Goal: Obtain resource: Obtain resource

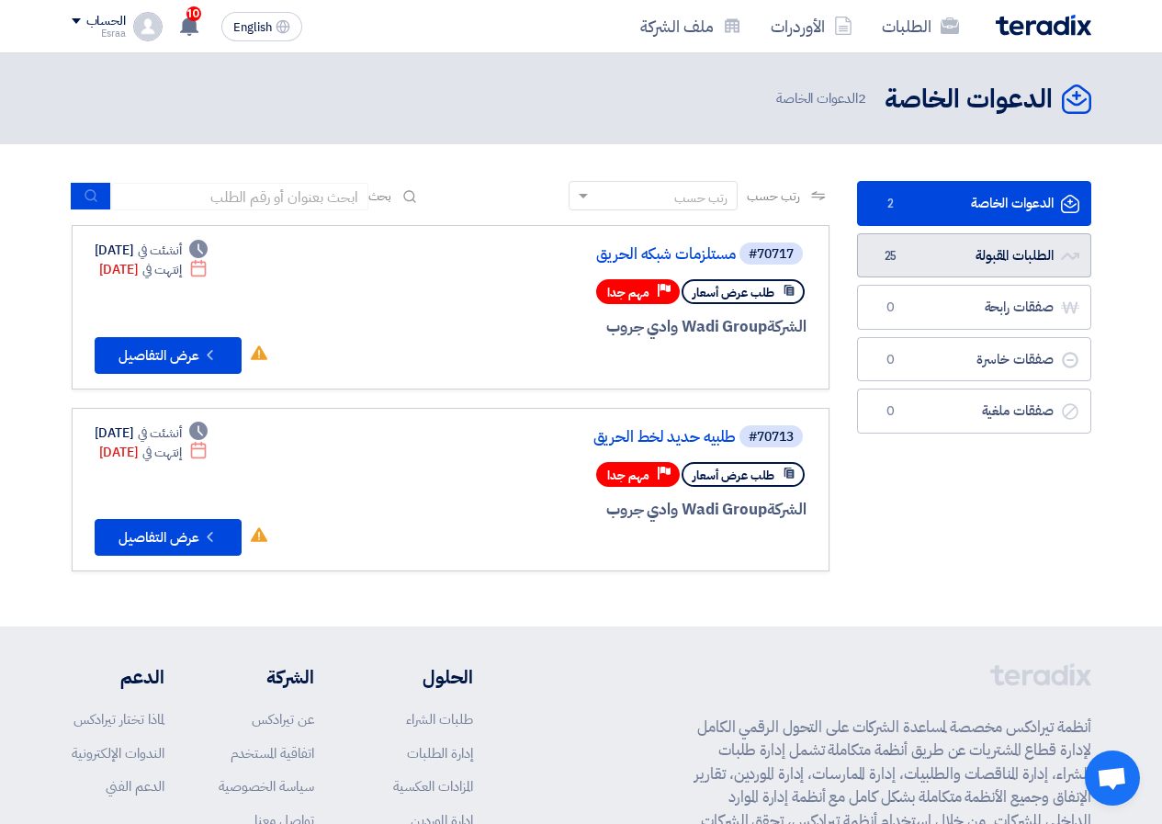
click at [852, 261] on link "الطلبات المقبولة الطلبات المقبولة 25" at bounding box center [974, 255] width 234 height 45
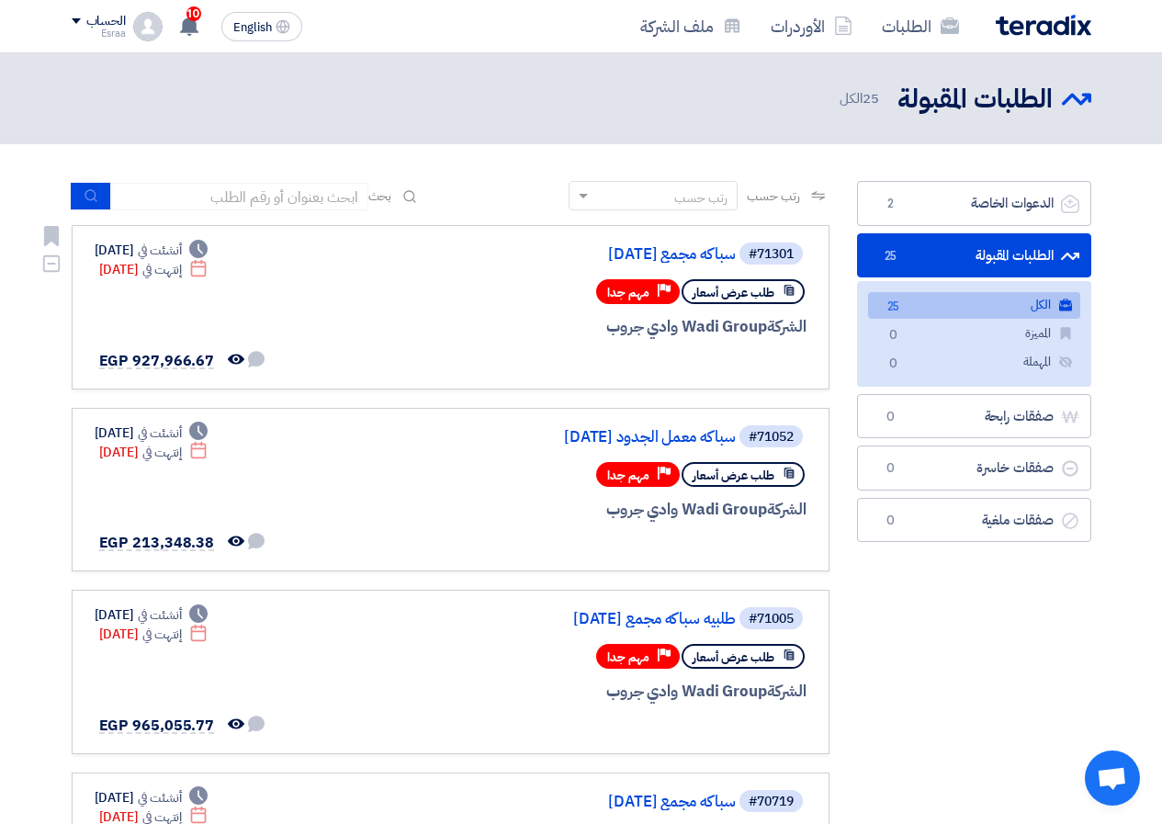
click at [297, 317] on div "#71301 سباكه مجمع [DATE] طلب عرض أسعار Priority مهم جدا الشركة Wadi Group وادي …" at bounding box center [451, 307] width 712 height 133
click at [702, 263] on link "سباكه مجمع [DATE]" at bounding box center [551, 254] width 367 height 17
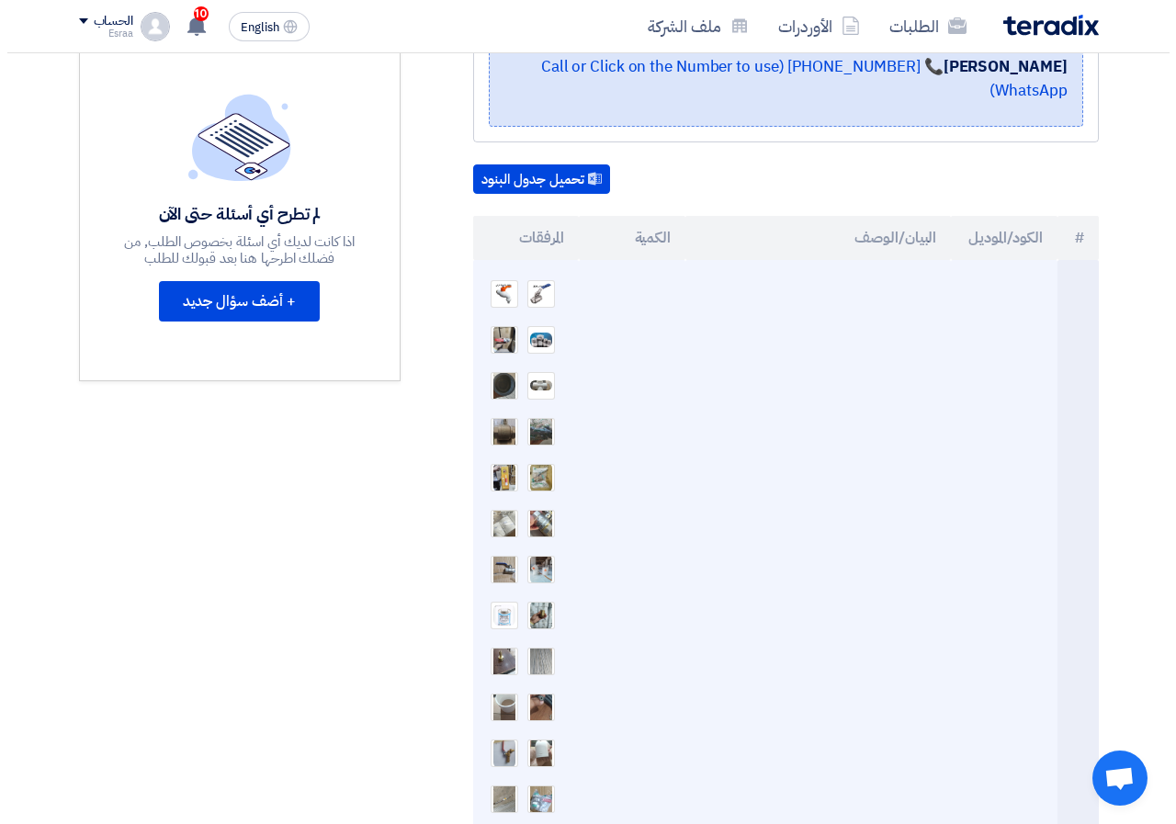
scroll to position [459, 0]
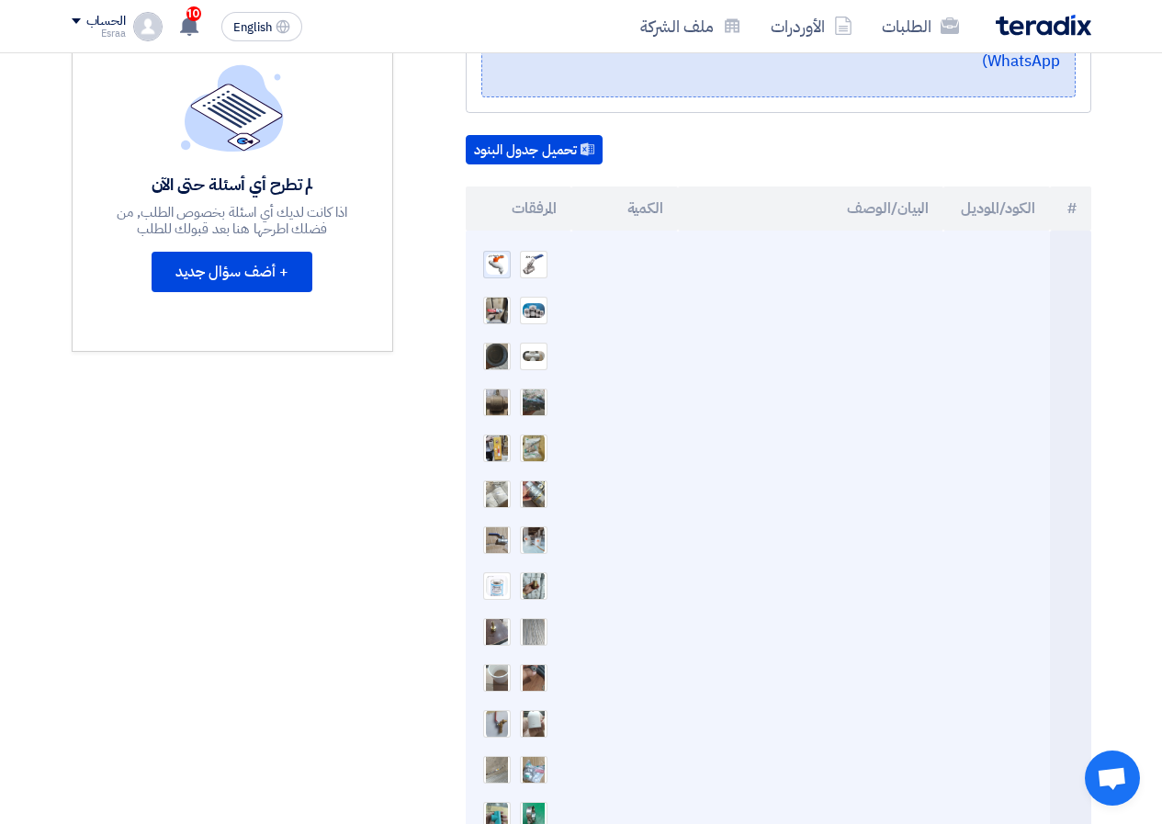
click at [500, 252] on img at bounding box center [497, 264] width 26 height 24
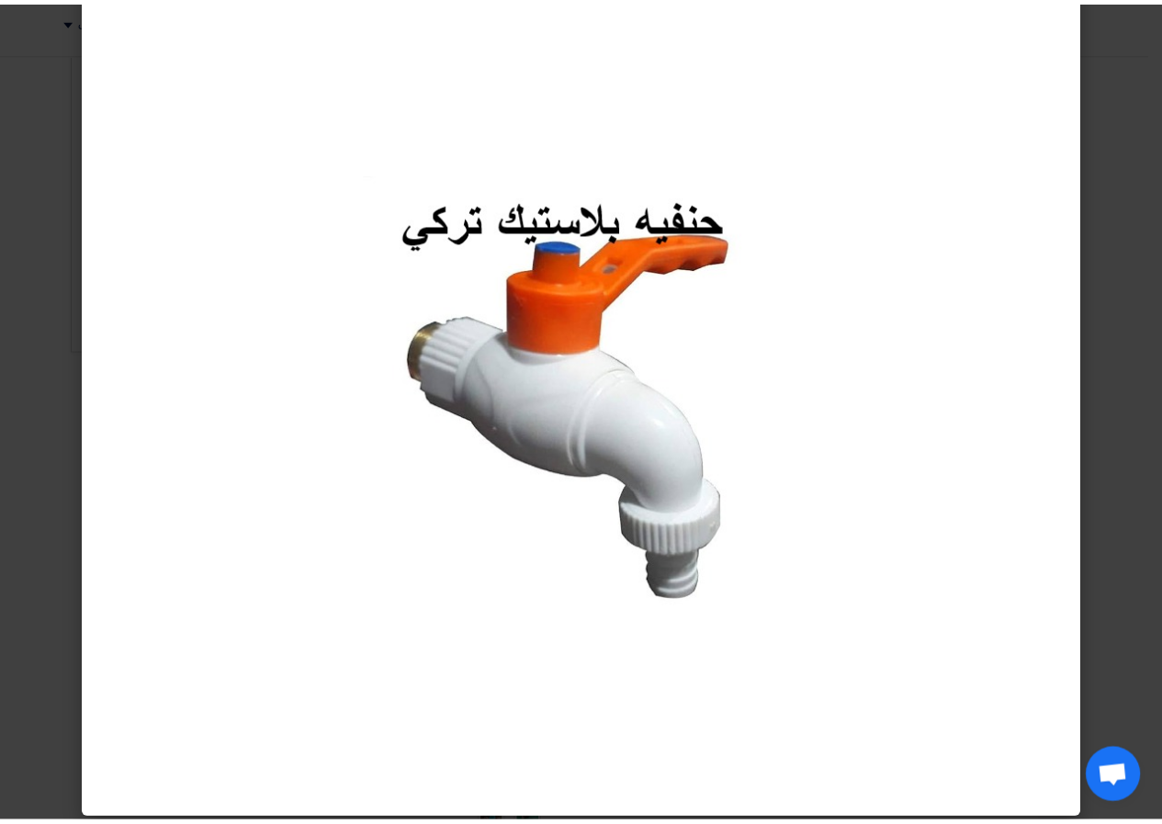
scroll to position [62, 0]
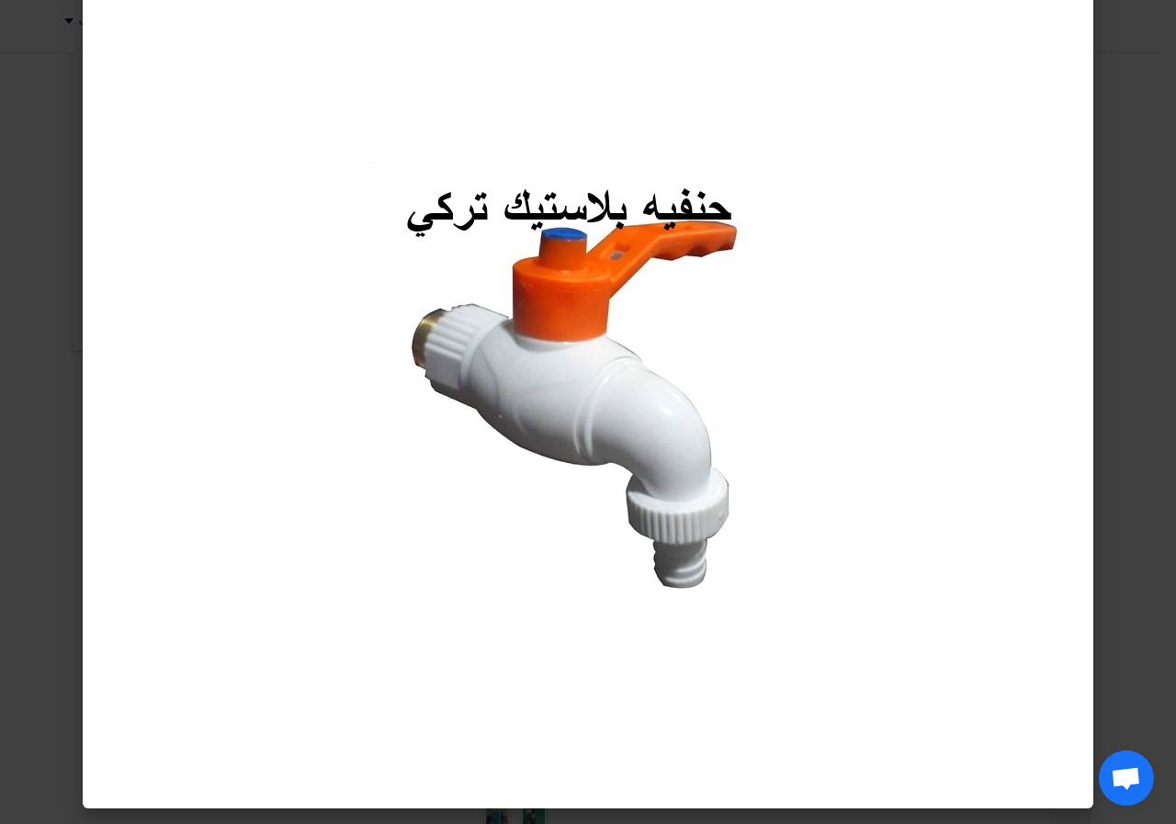
click at [852, 308] on modal-container at bounding box center [588, 412] width 1176 height 824
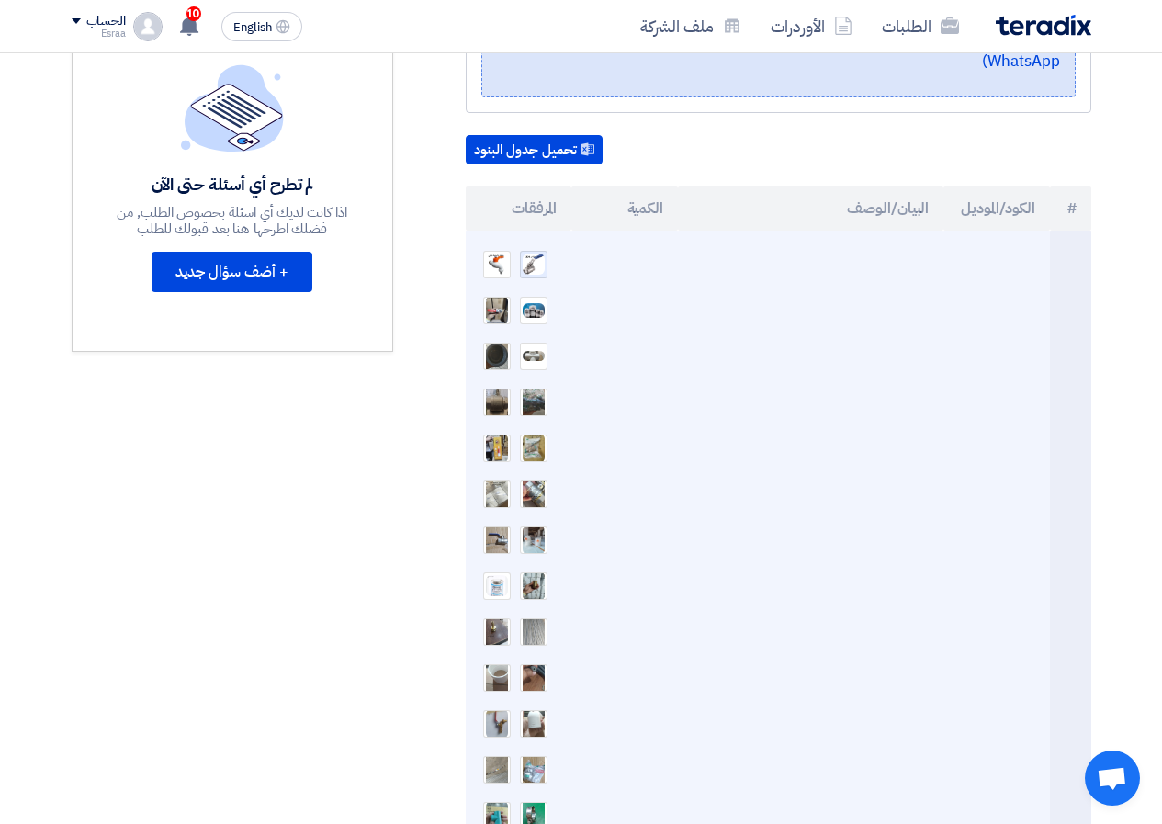
click at [536, 252] on img at bounding box center [534, 264] width 26 height 25
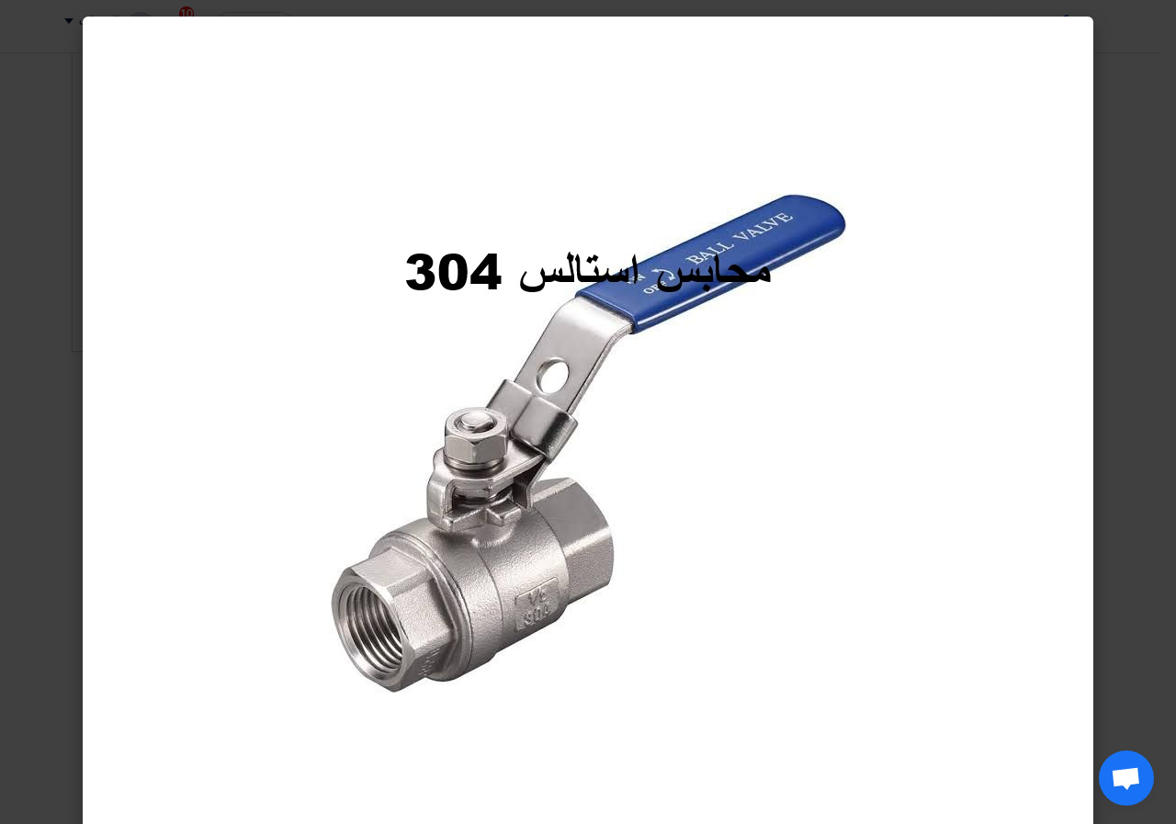
drag, startPoint x: 1175, startPoint y: 459, endPoint x: 1163, endPoint y: 461, distance: 12.1
click at [852, 458] on modal-container at bounding box center [588, 412] width 1176 height 824
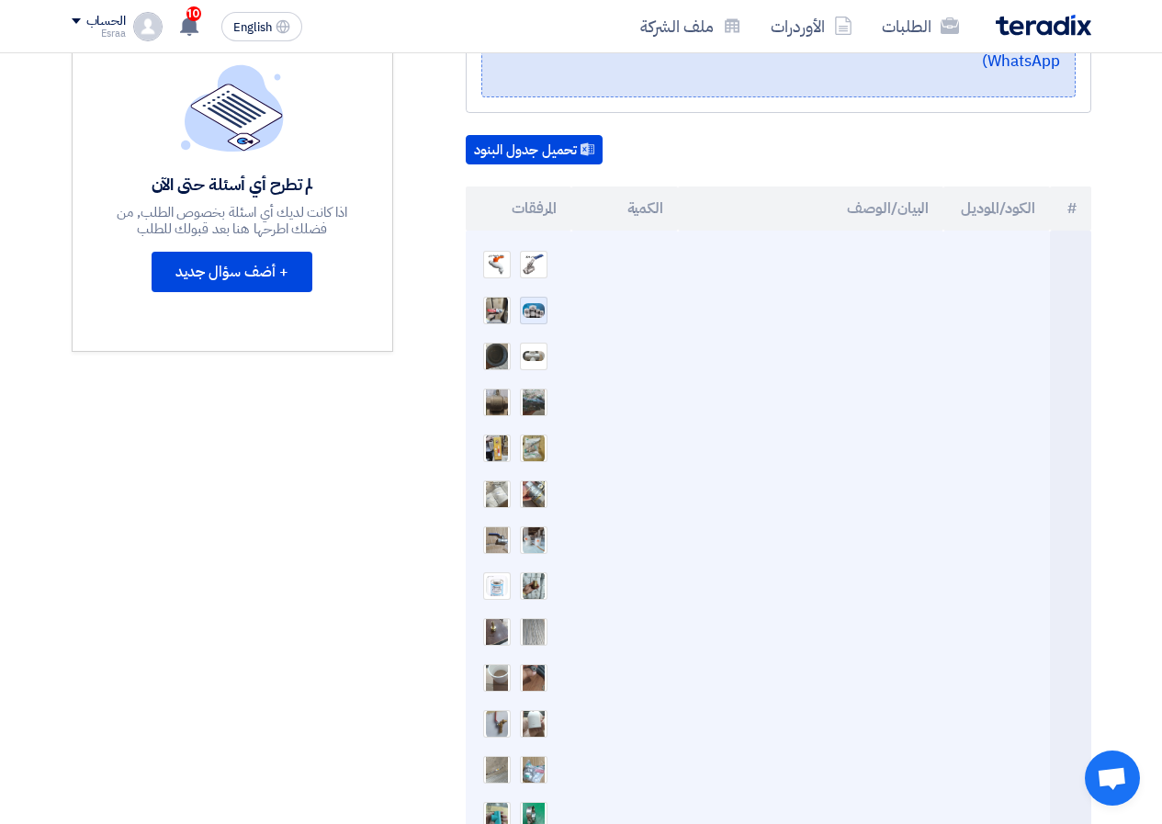
click at [547, 301] on img at bounding box center [534, 310] width 26 height 18
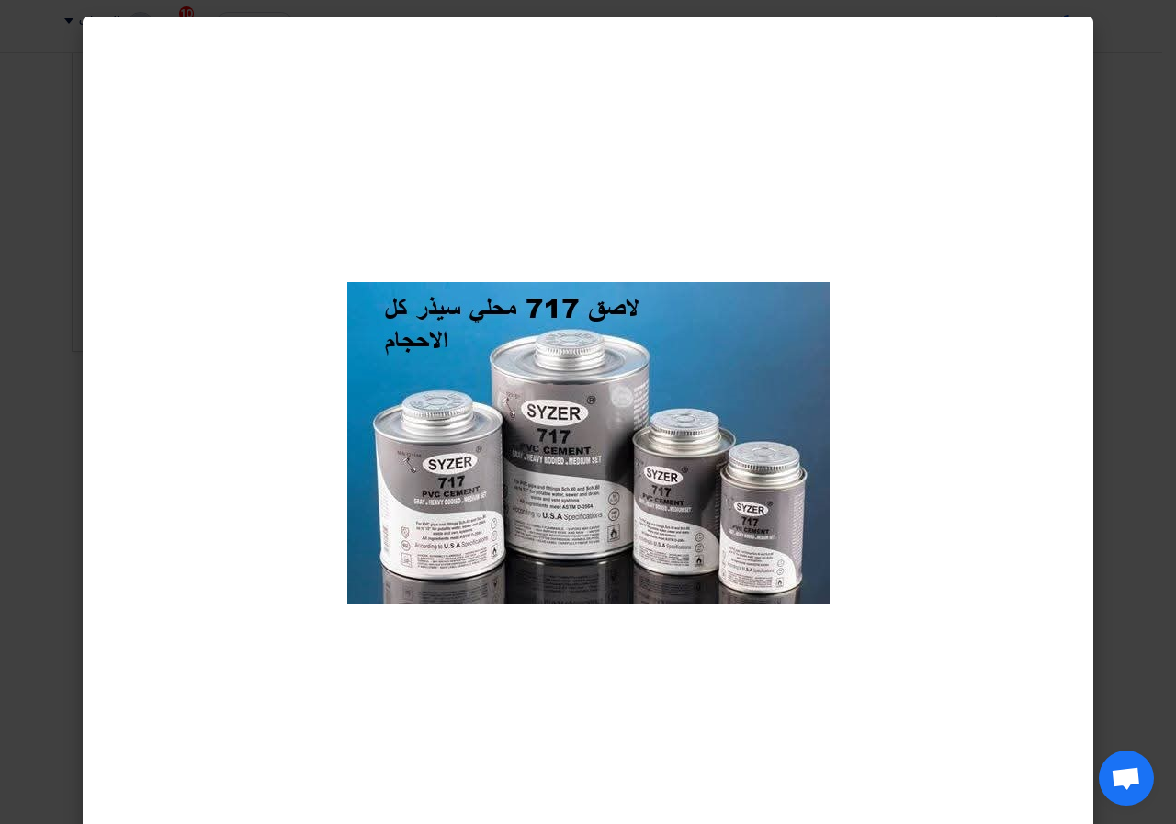
drag, startPoint x: 1156, startPoint y: 298, endPoint x: 1138, endPoint y: 324, distance: 31.8
click at [852, 299] on modal-container at bounding box center [588, 412] width 1176 height 824
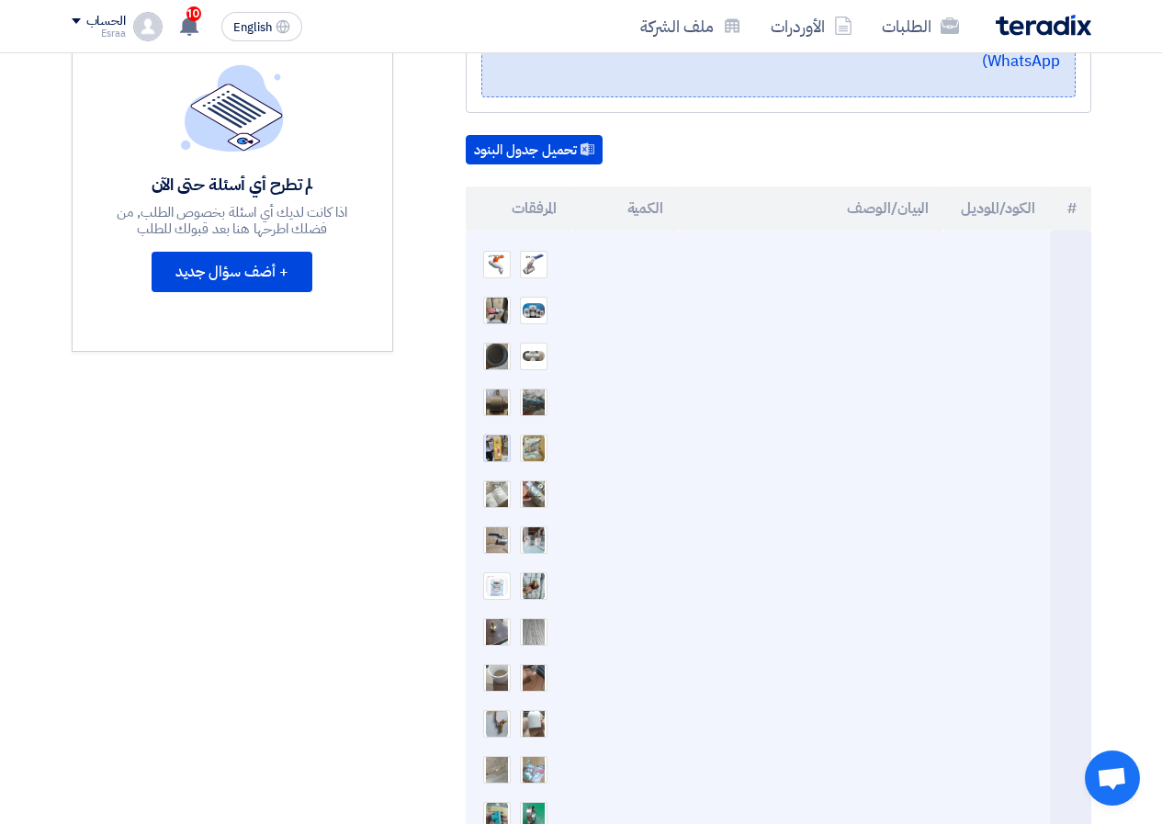
click at [492, 432] on img at bounding box center [497, 448] width 26 height 33
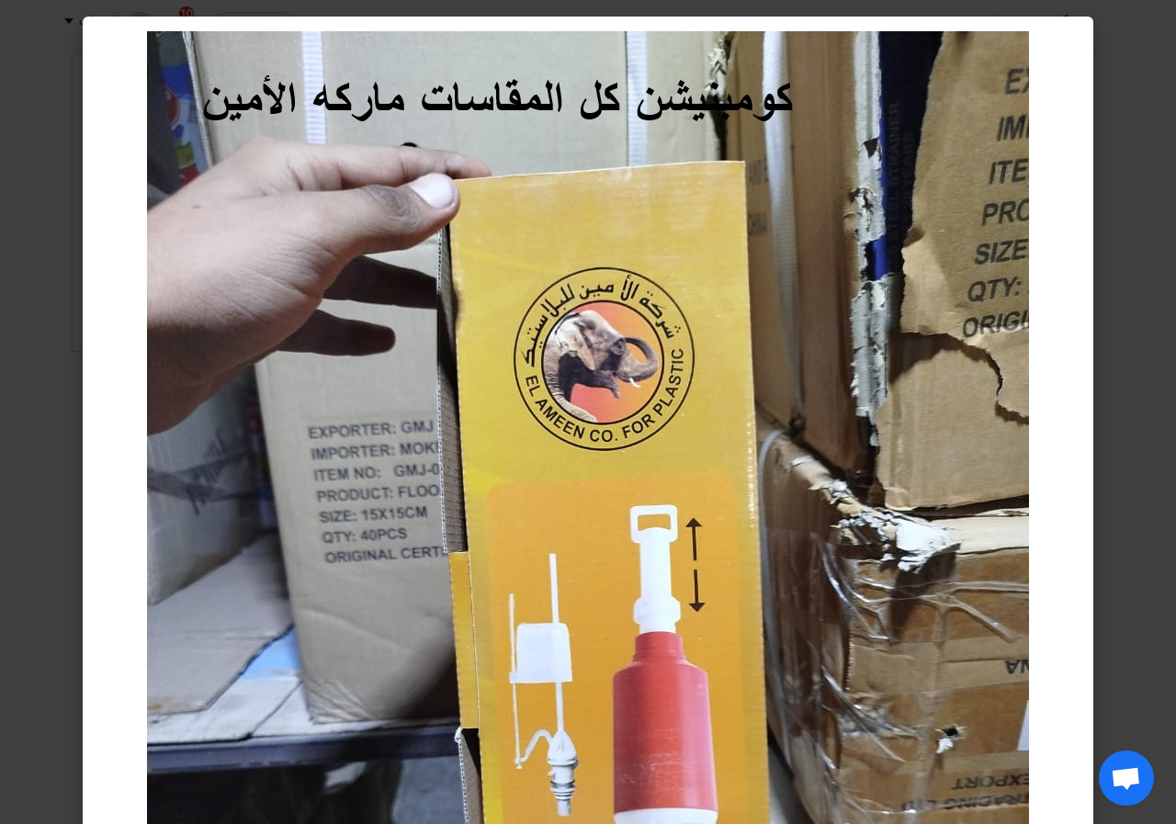
click at [852, 307] on modal-container at bounding box center [588, 412] width 1176 height 824
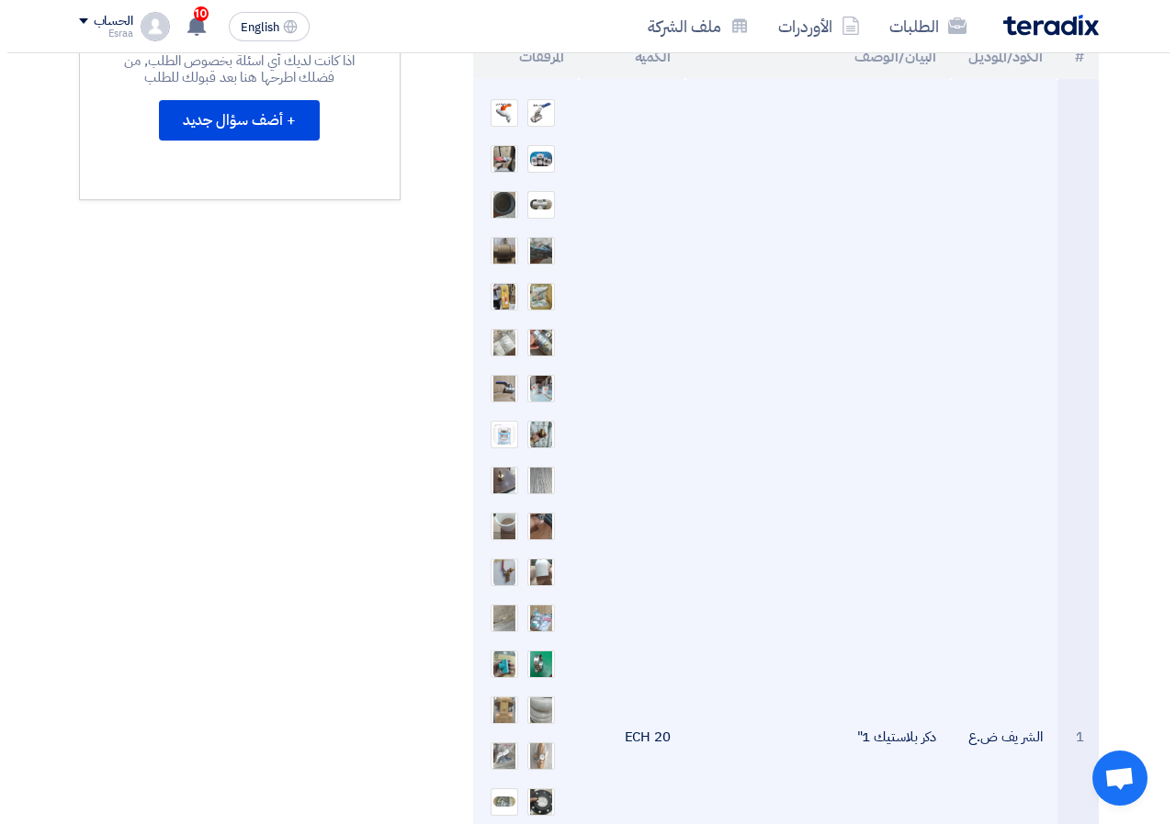
scroll to position [643, 0]
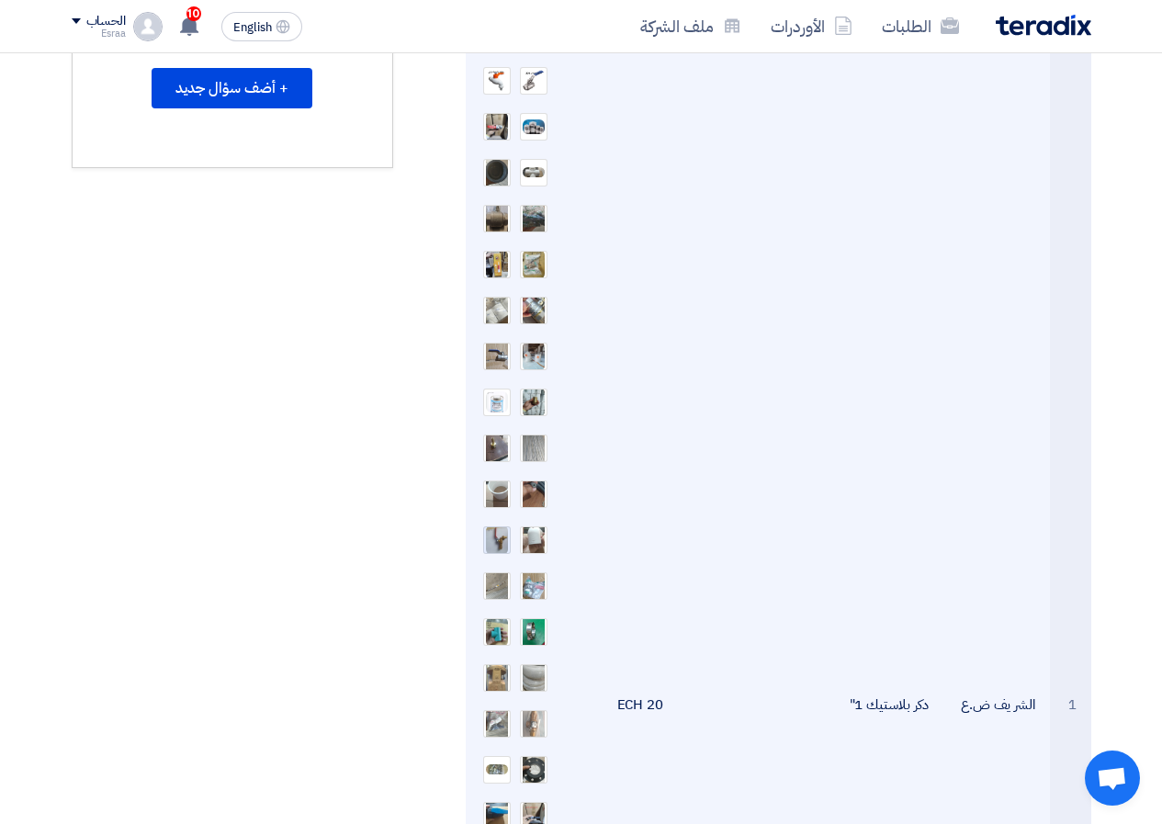
click at [502, 524] on img at bounding box center [497, 540] width 26 height 33
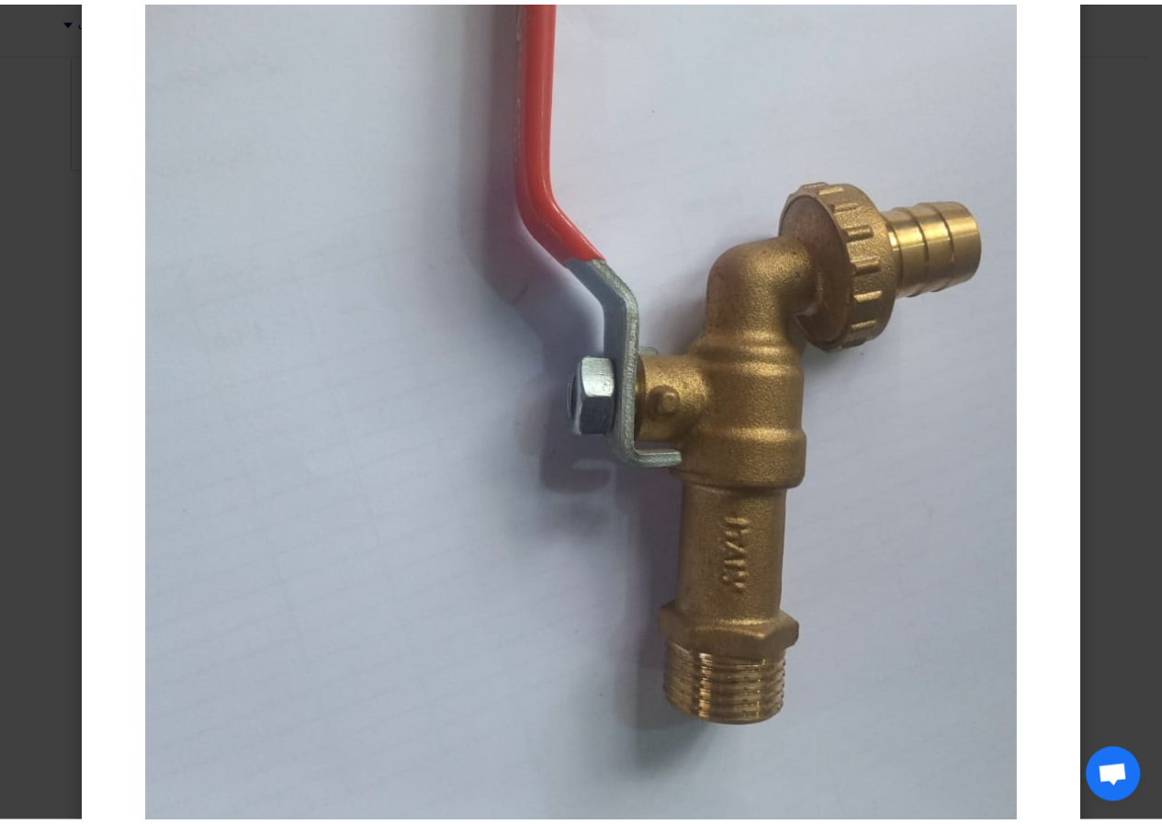
scroll to position [276, 0]
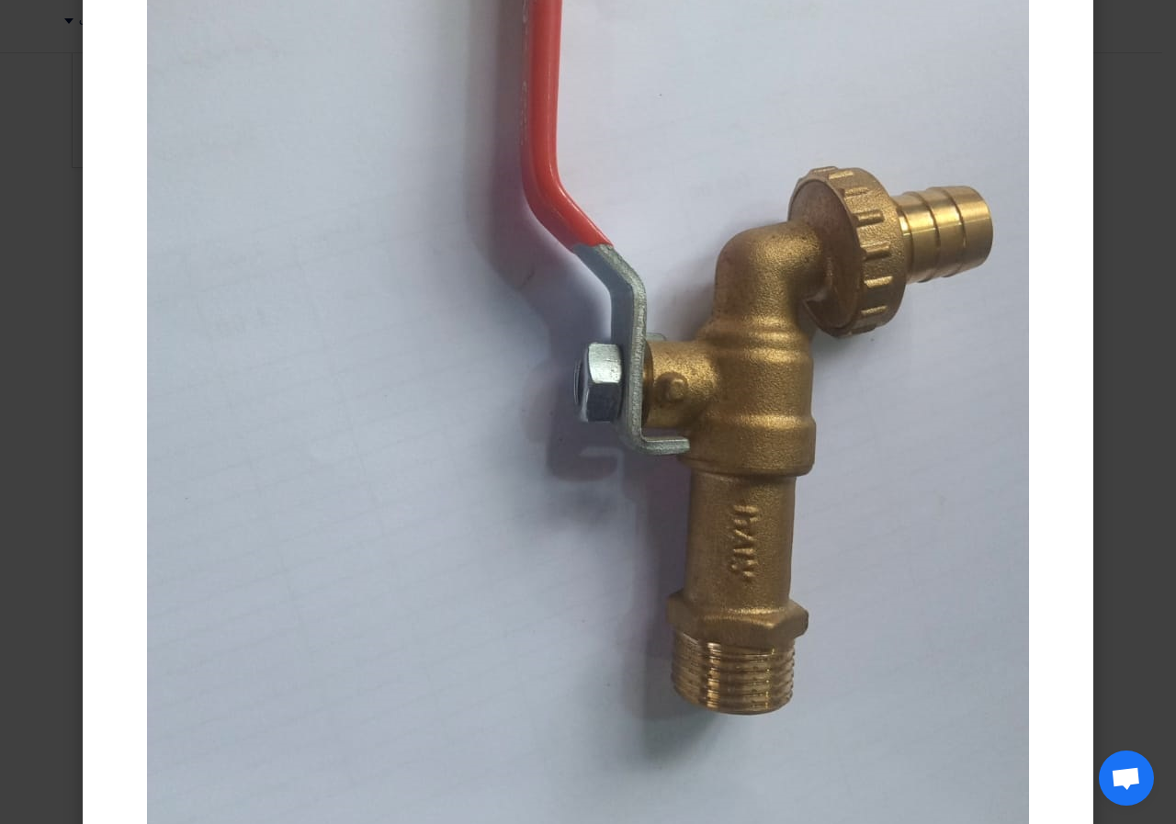
click at [852, 396] on modal-container at bounding box center [588, 412] width 1176 height 824
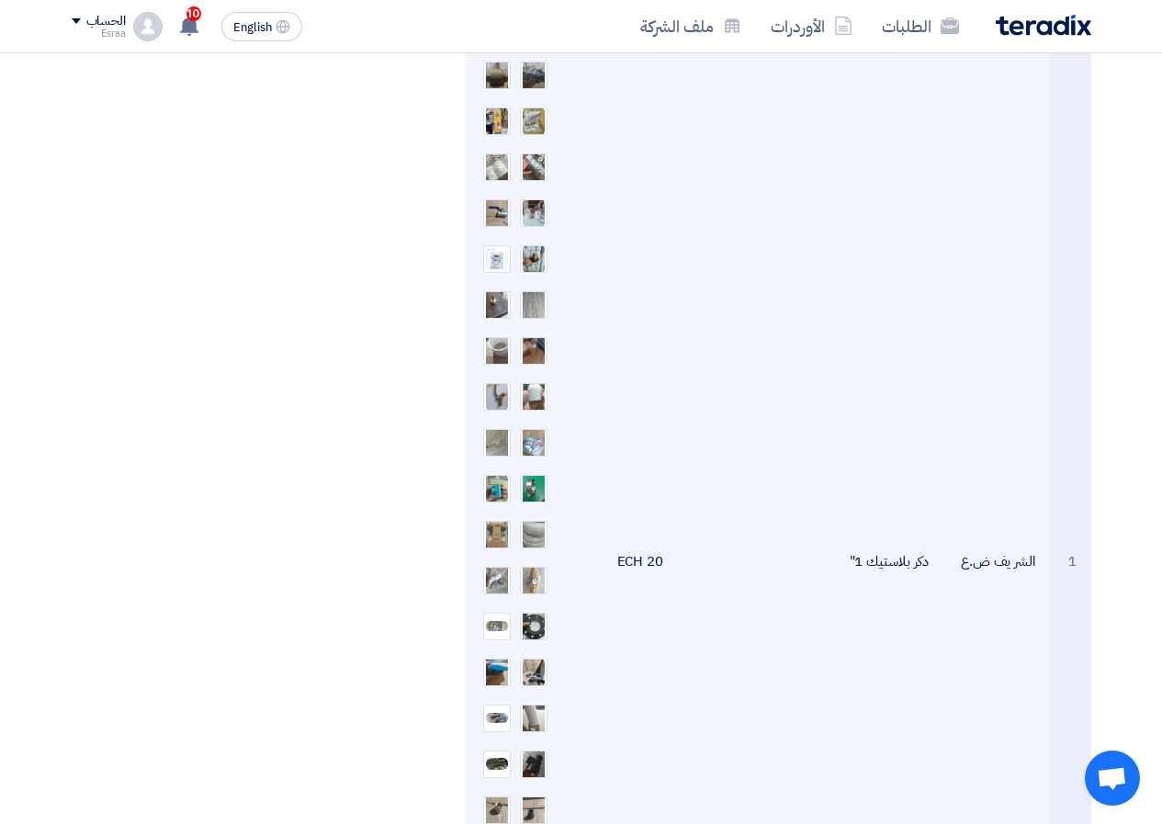
scroll to position [827, 0]
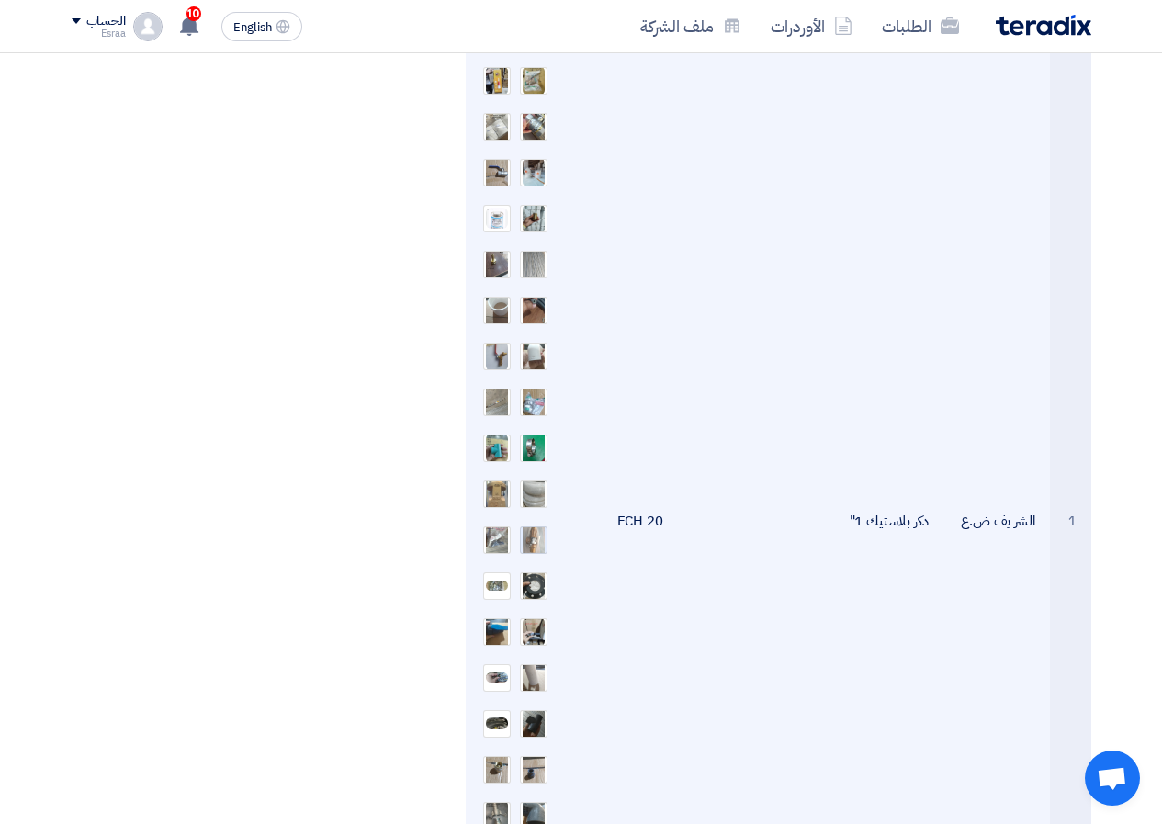
click at [540, 518] on img at bounding box center [534, 539] width 26 height 43
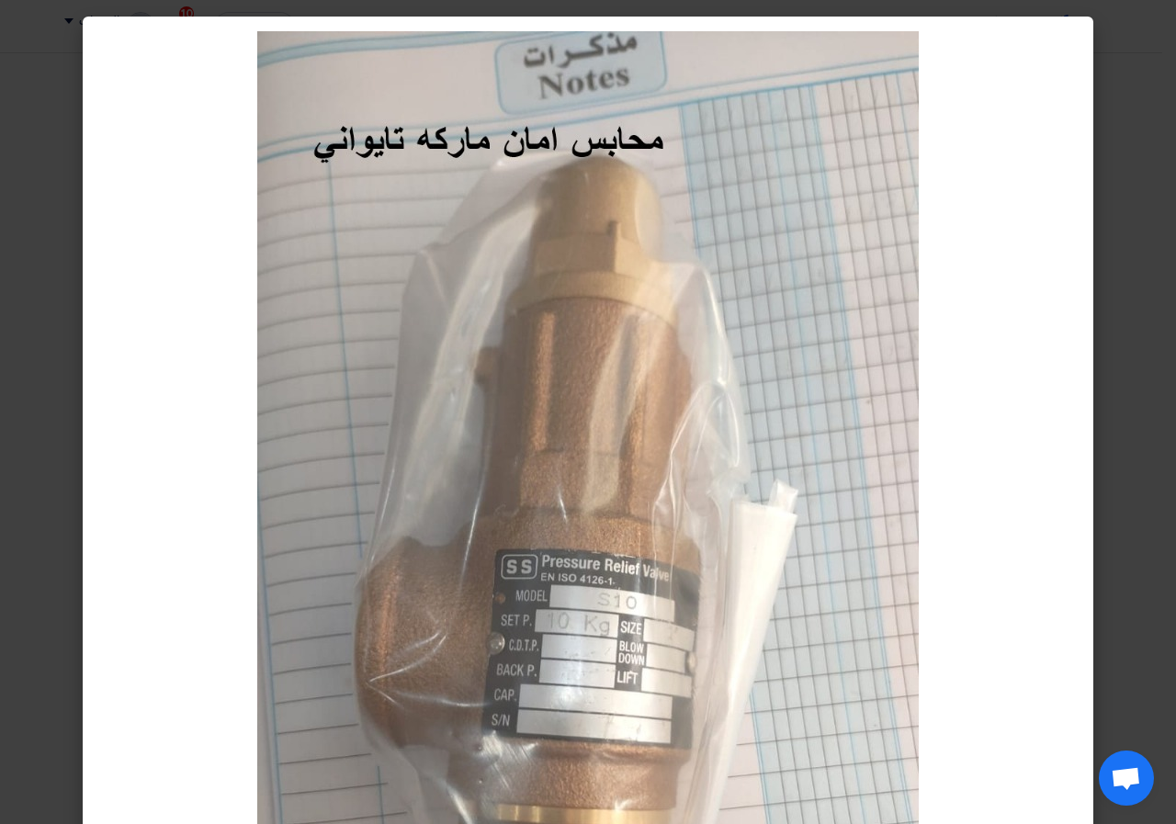
click at [852, 313] on modal-container at bounding box center [588, 412] width 1176 height 824
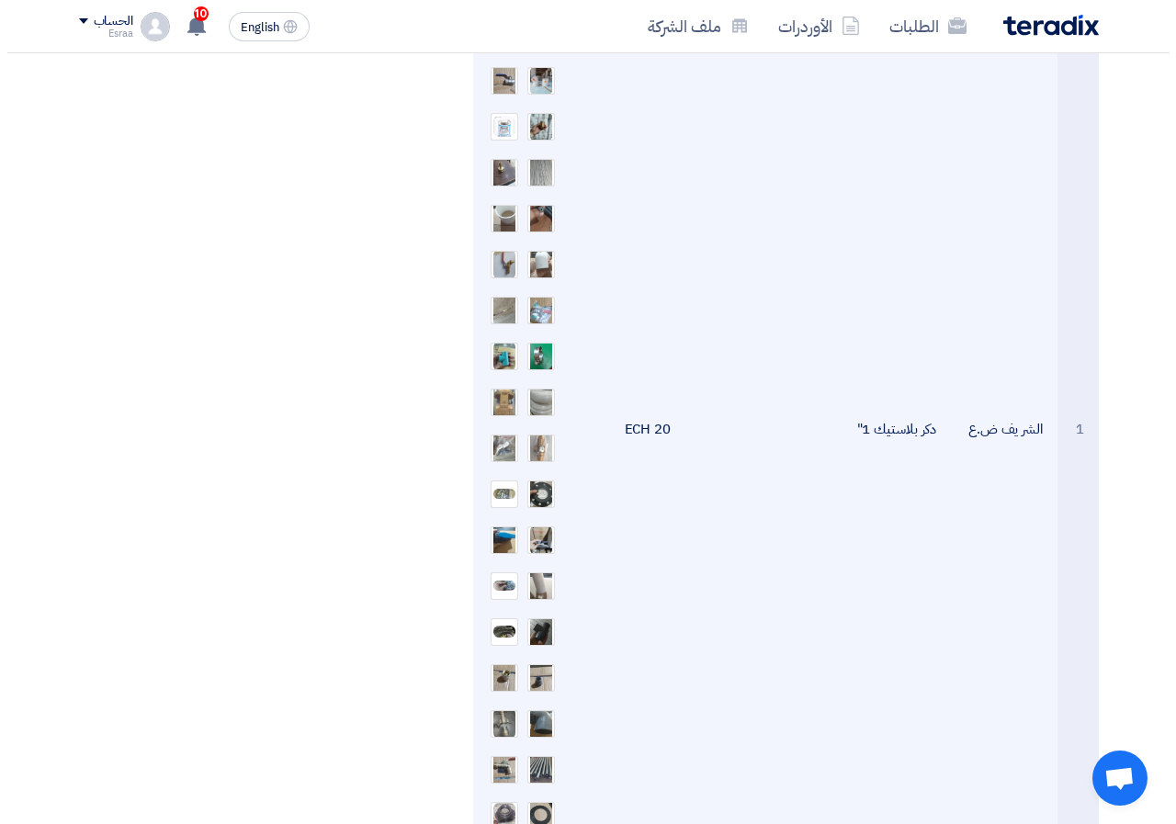
scroll to position [1010, 0]
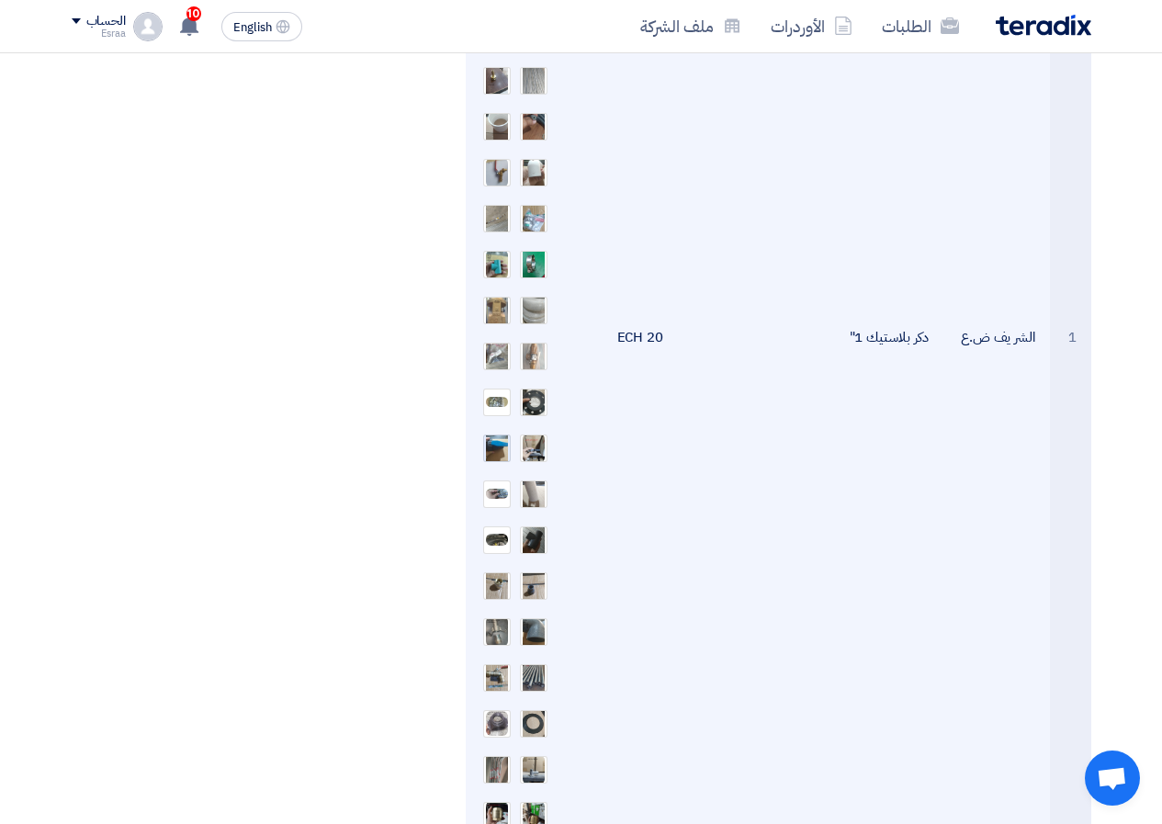
click at [502, 422] on img at bounding box center [497, 448] width 26 height 52
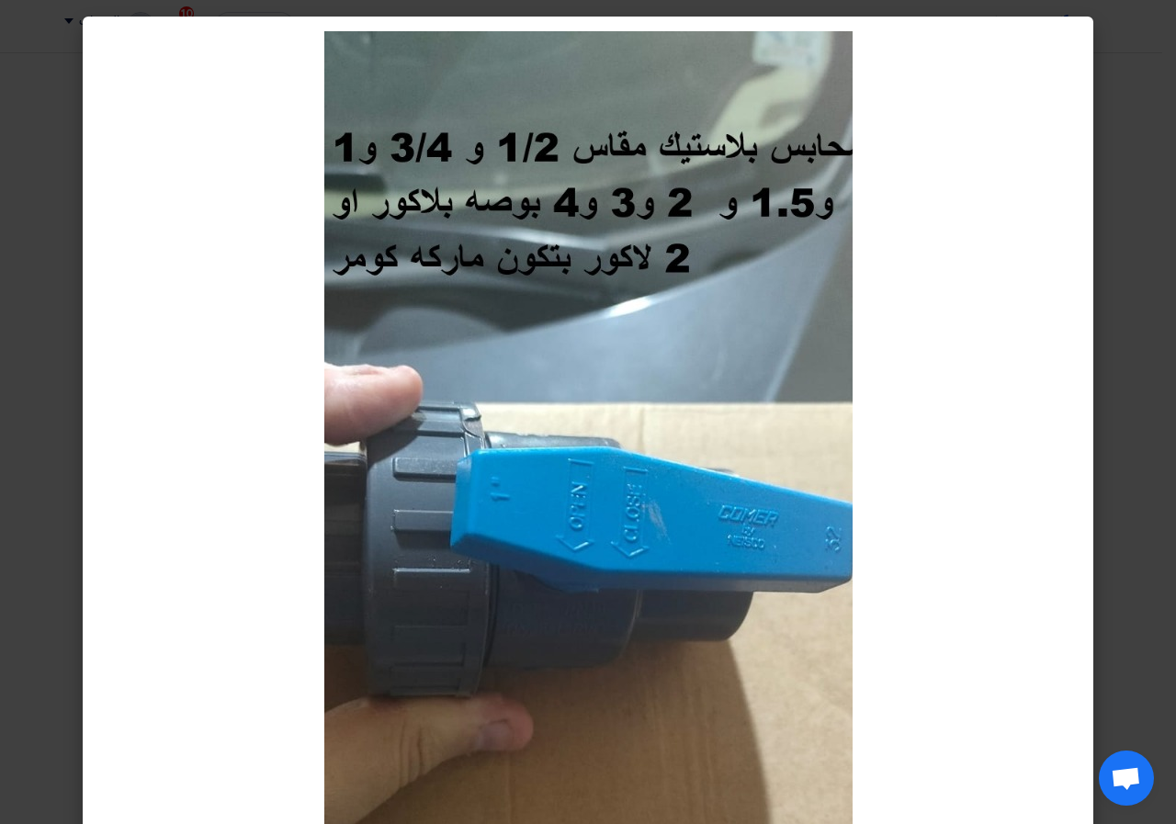
click at [852, 448] on modal-container at bounding box center [588, 412] width 1176 height 824
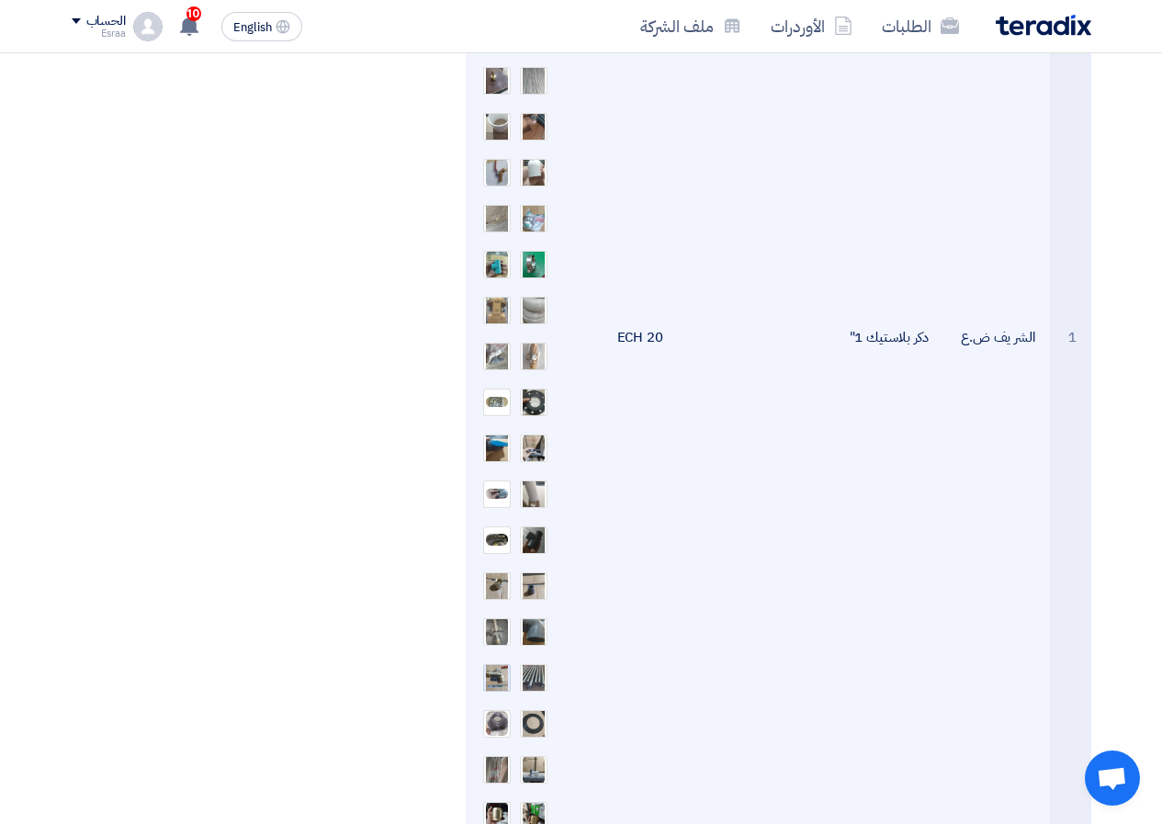
click at [499, 651] on img at bounding box center [497, 677] width 26 height 52
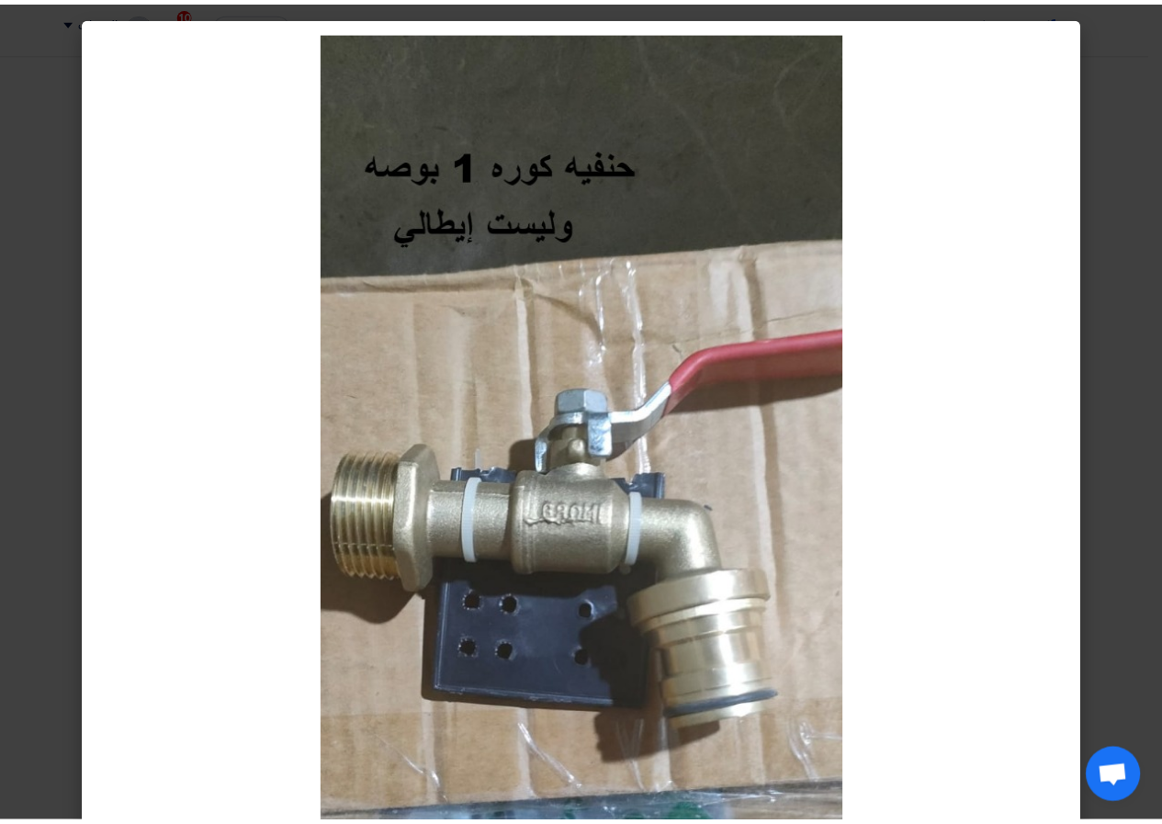
scroll to position [92, 0]
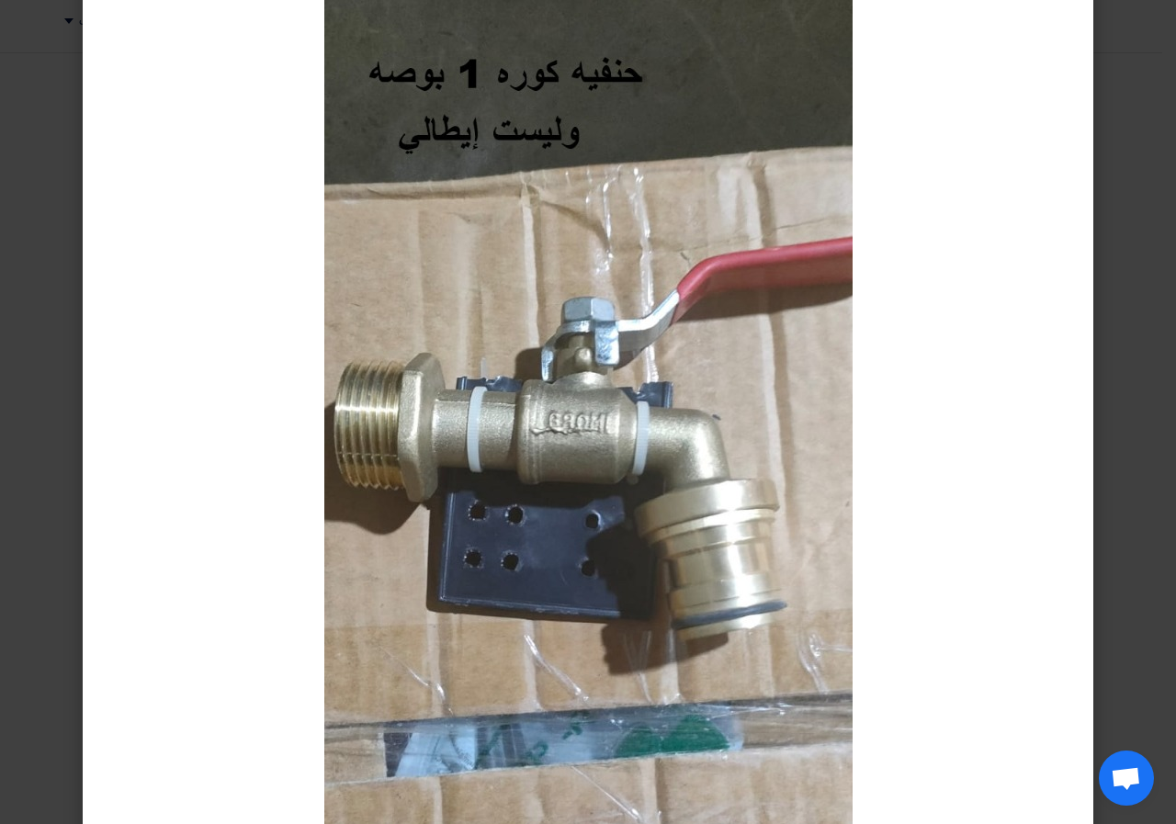
click at [852, 378] on modal-container at bounding box center [588, 412] width 1176 height 824
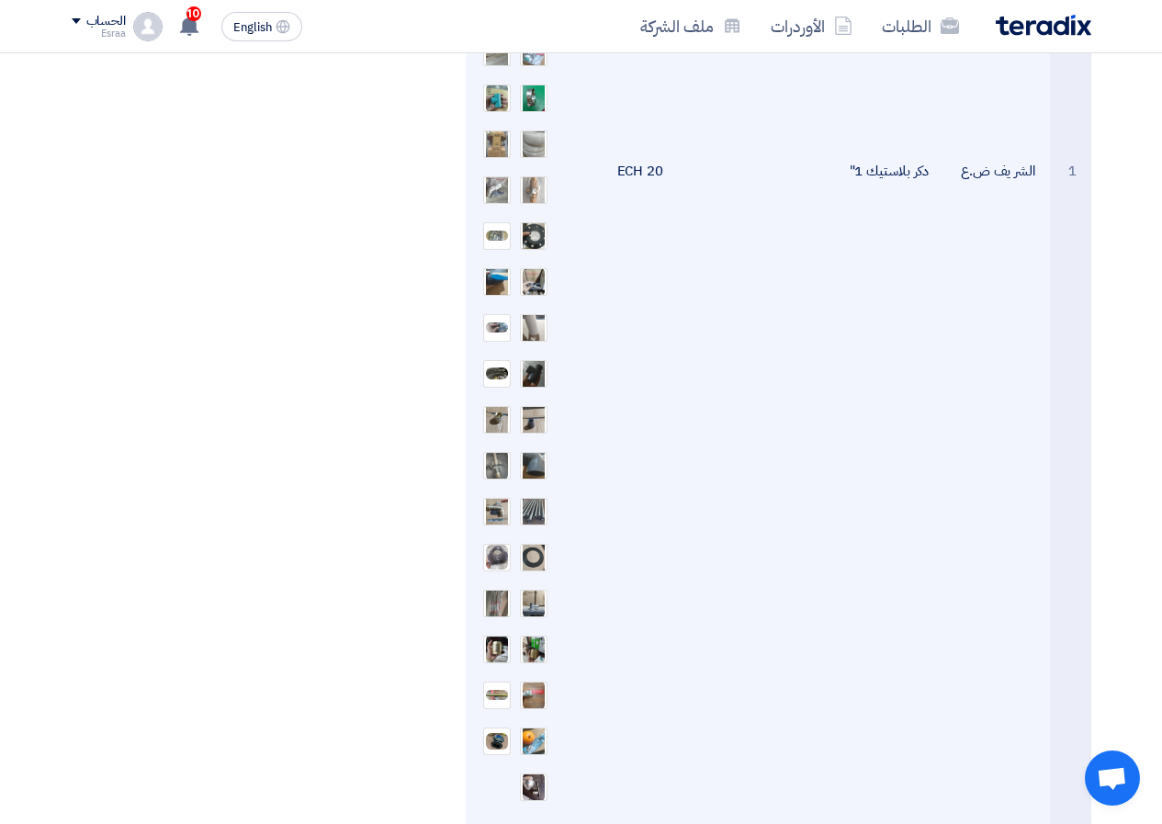
scroll to position [1194, 0]
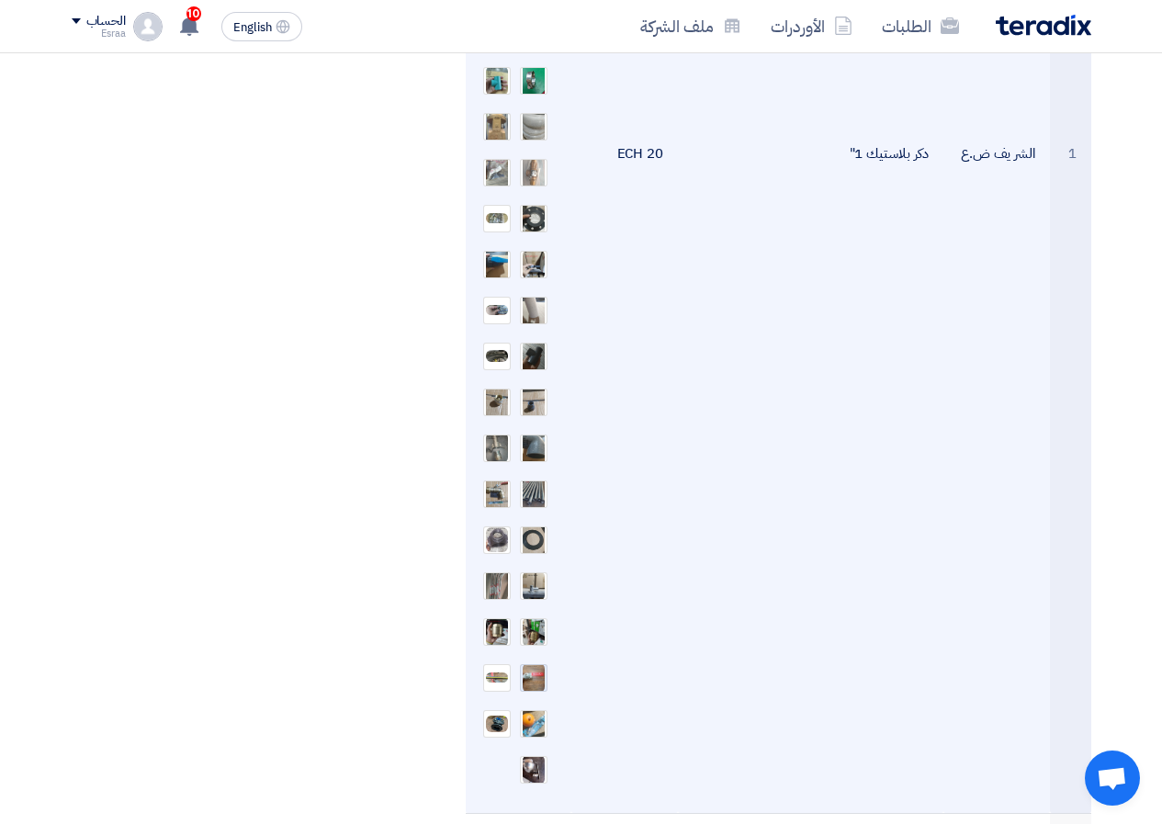
click at [536, 661] on img at bounding box center [534, 677] width 26 height 33
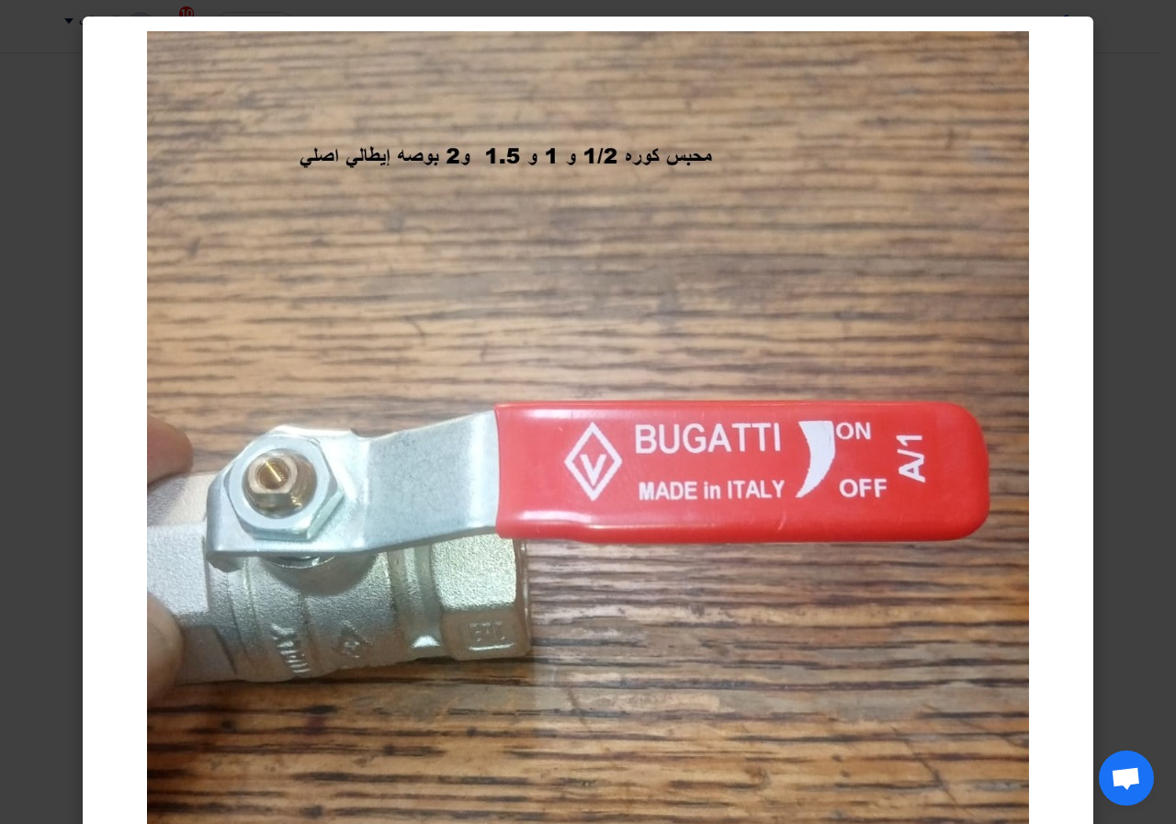
click at [852, 513] on modal-container at bounding box center [588, 412] width 1176 height 824
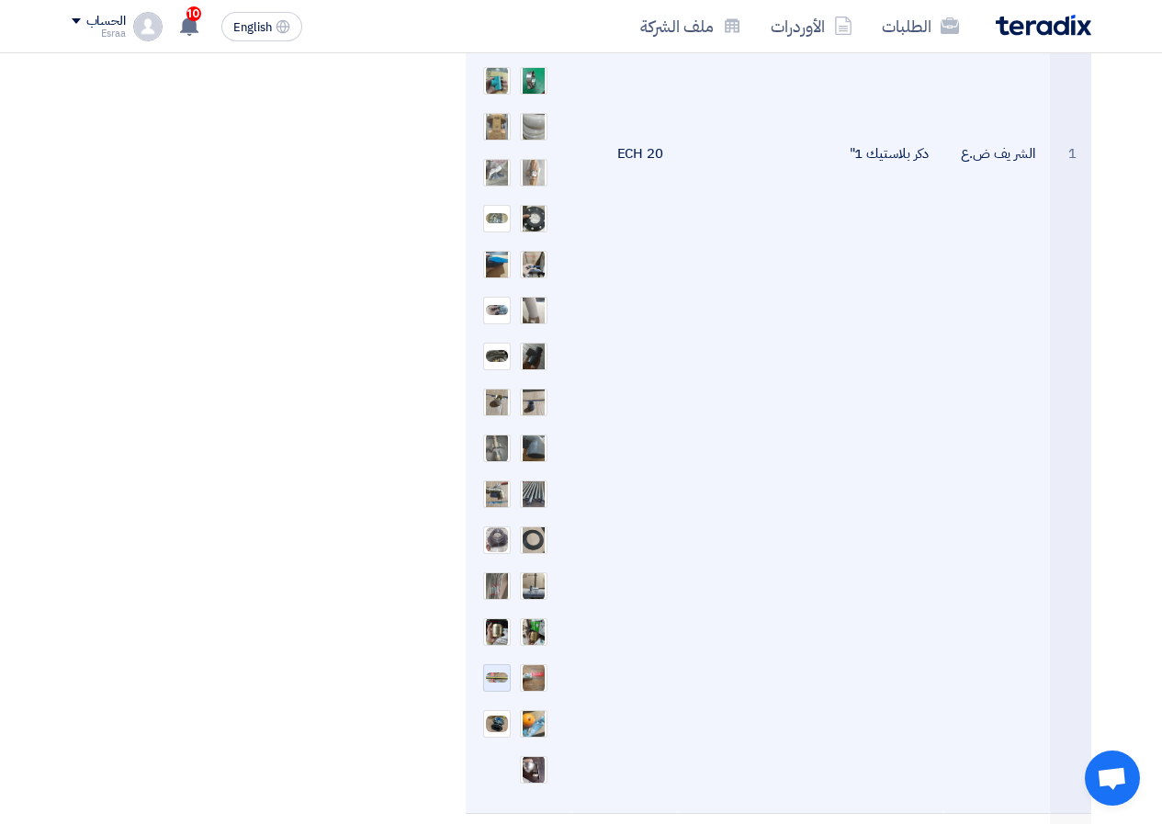
click at [500, 671] on img at bounding box center [497, 678] width 26 height 14
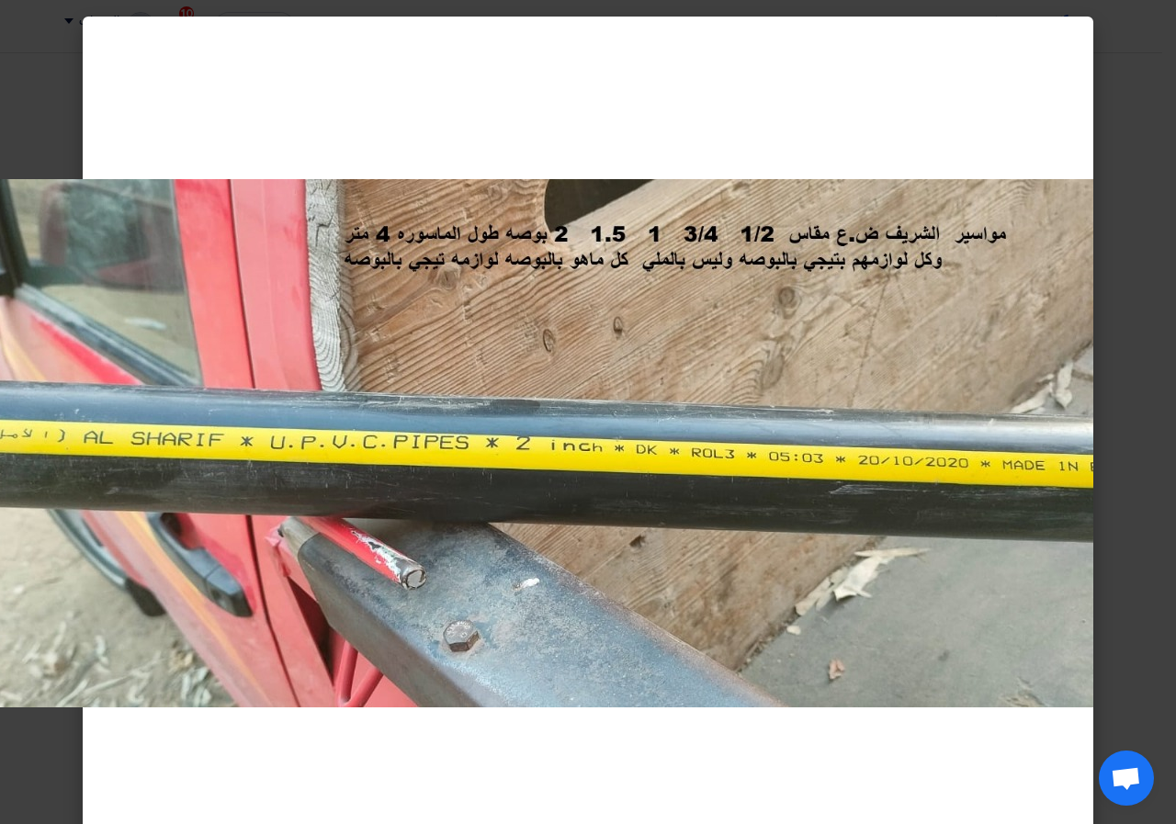
click at [852, 441] on modal-container at bounding box center [588, 412] width 1176 height 824
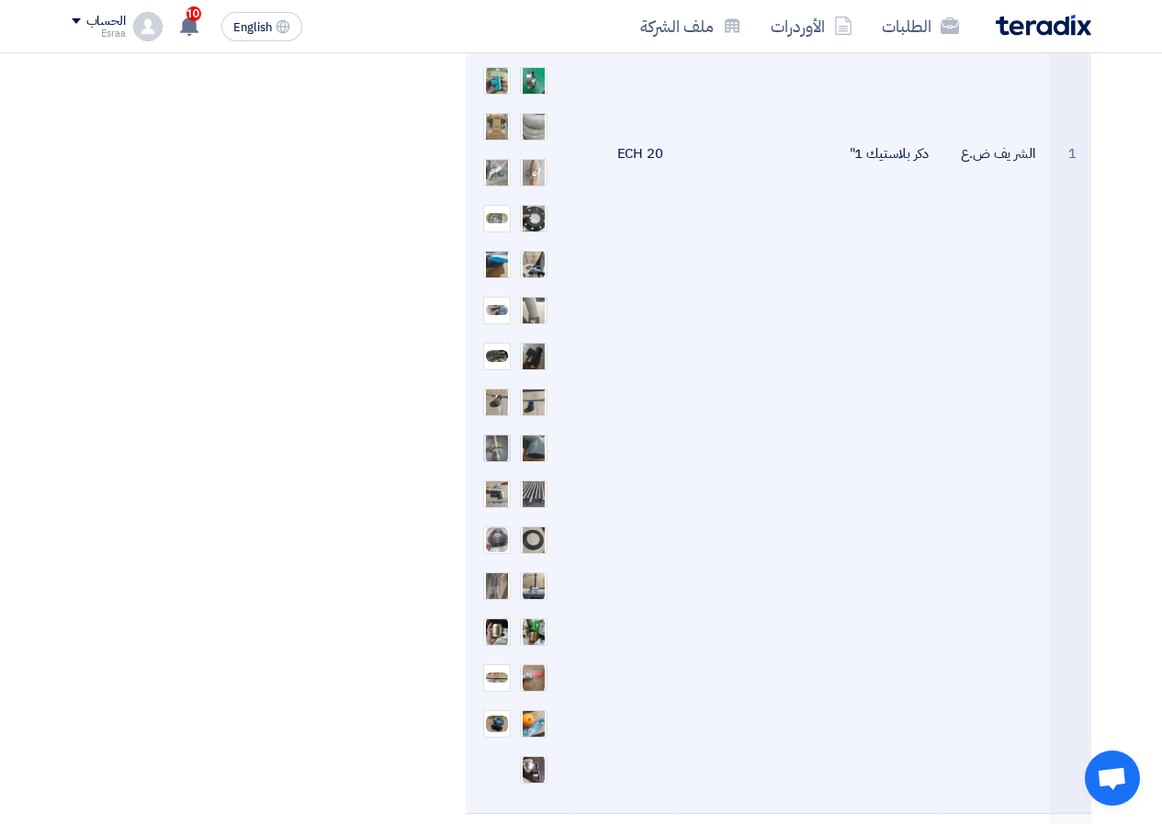
click at [499, 431] on img at bounding box center [497, 448] width 26 height 34
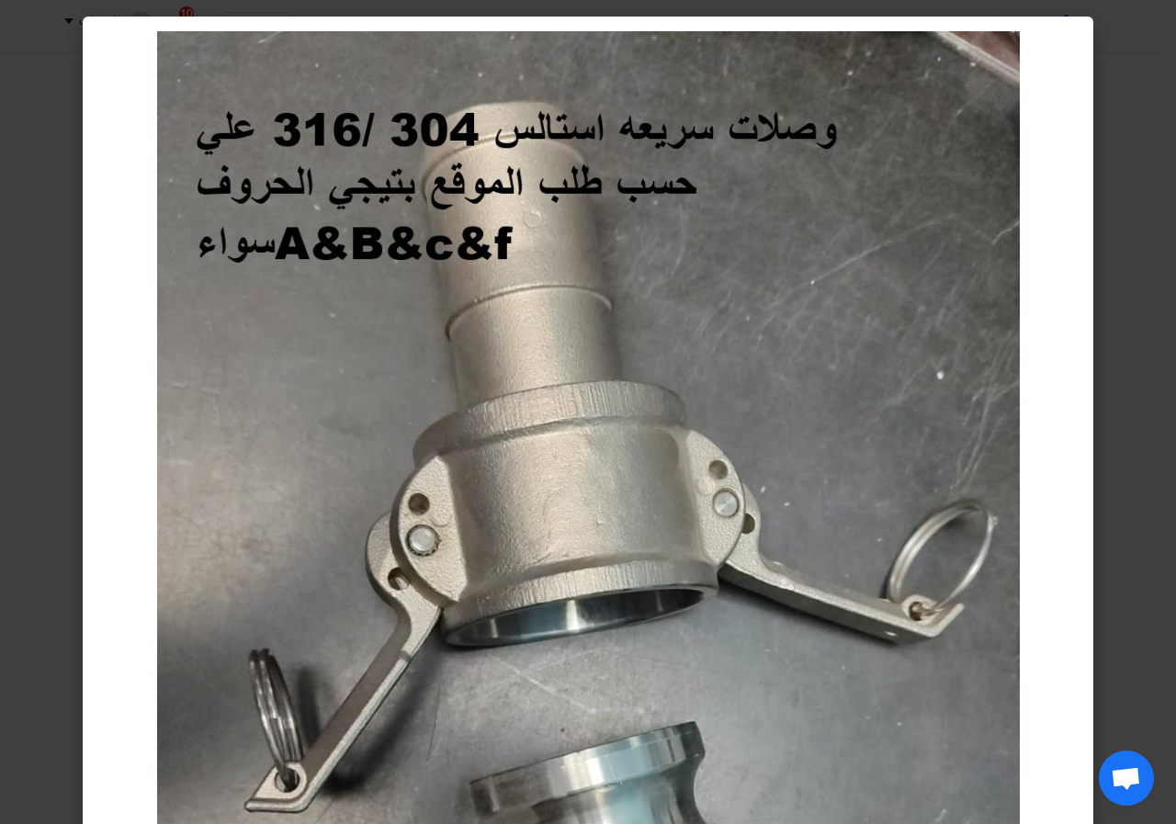
drag, startPoint x: 1071, startPoint y: 321, endPoint x: 1060, endPoint y: 325, distance: 11.6
click at [852, 321] on div at bounding box center [588, 619] width 1010 height 1205
drag, startPoint x: 1167, startPoint y: 340, endPoint x: 1154, endPoint y: 342, distance: 13.0
click at [852, 340] on modal-container at bounding box center [588, 412] width 1176 height 824
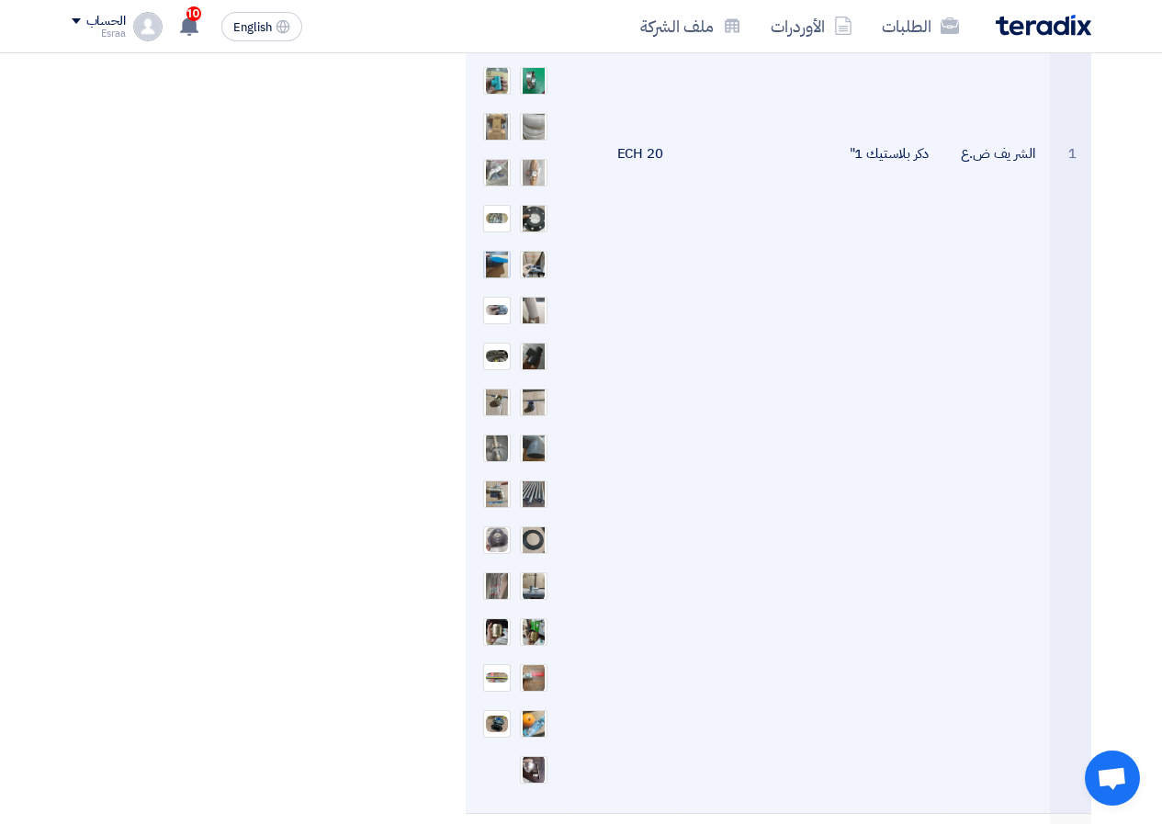
click at [500, 245] on img at bounding box center [497, 264] width 26 height 52
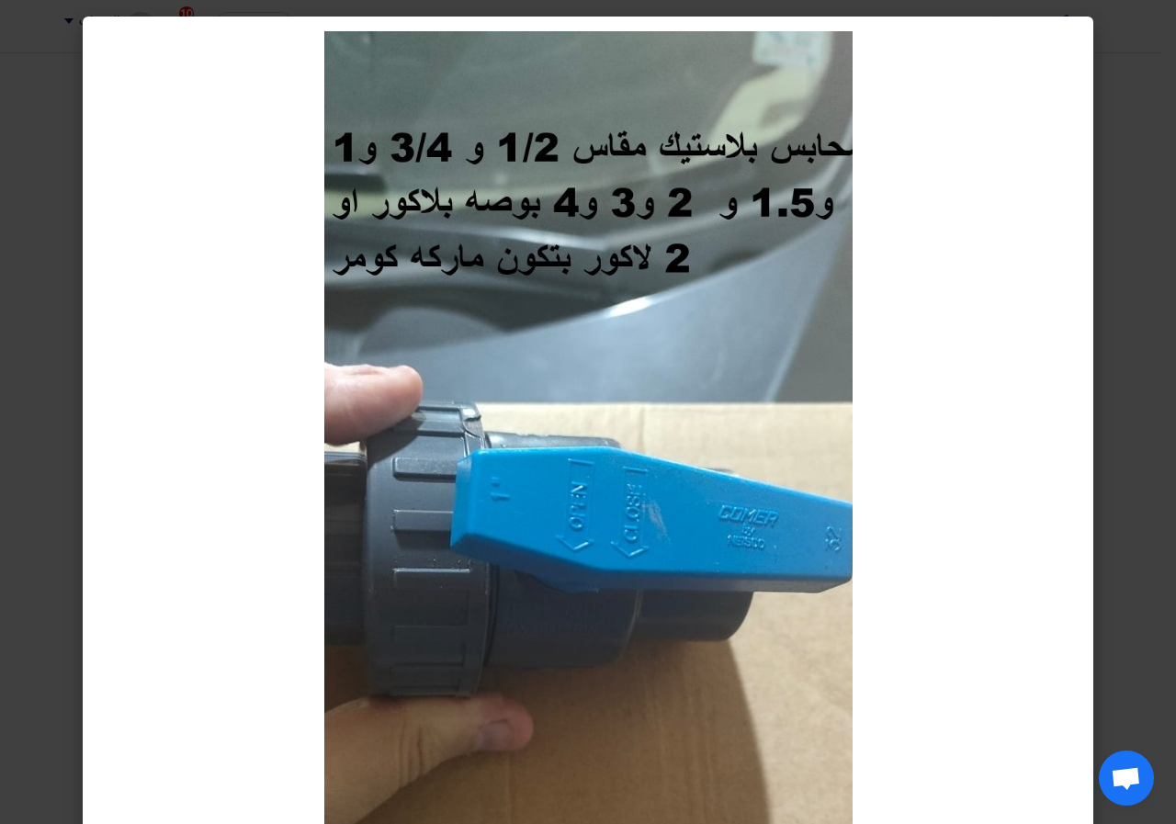
click at [852, 300] on modal-container at bounding box center [588, 412] width 1176 height 824
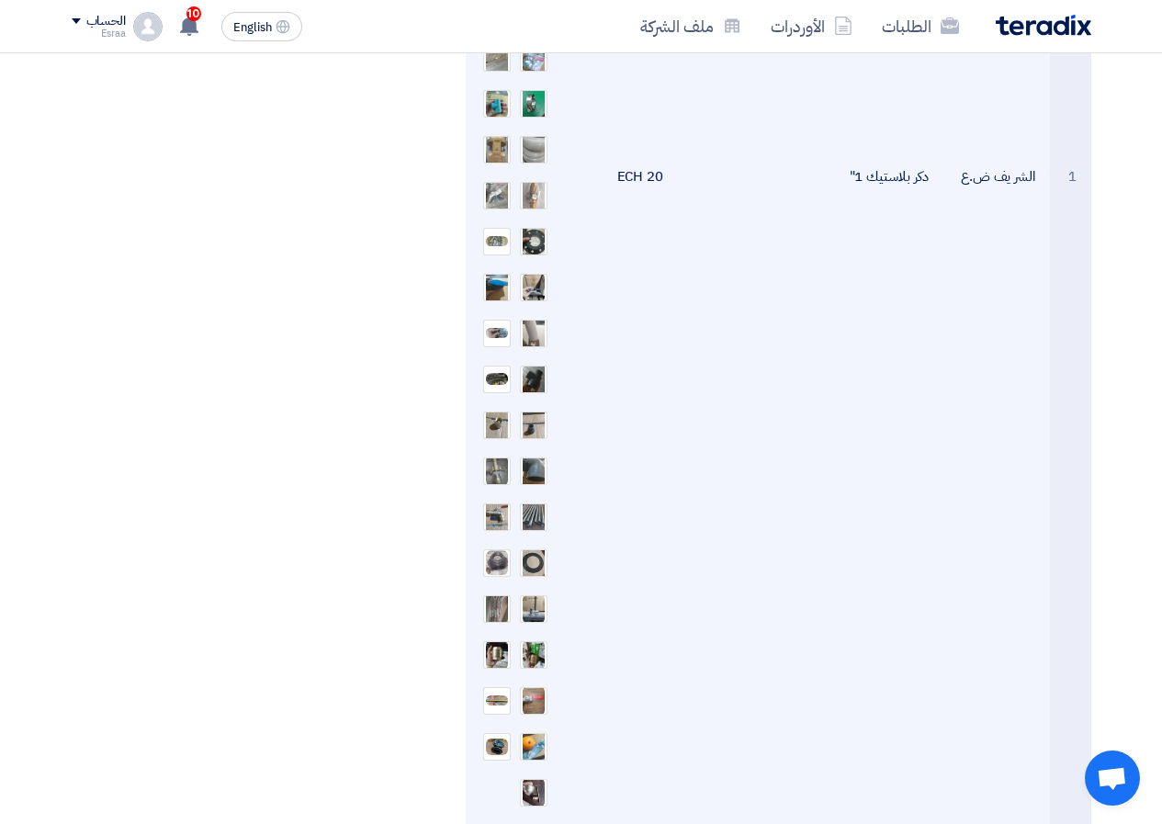
scroll to position [1102, 0]
